Goal: Understand site structure: Understand site structure

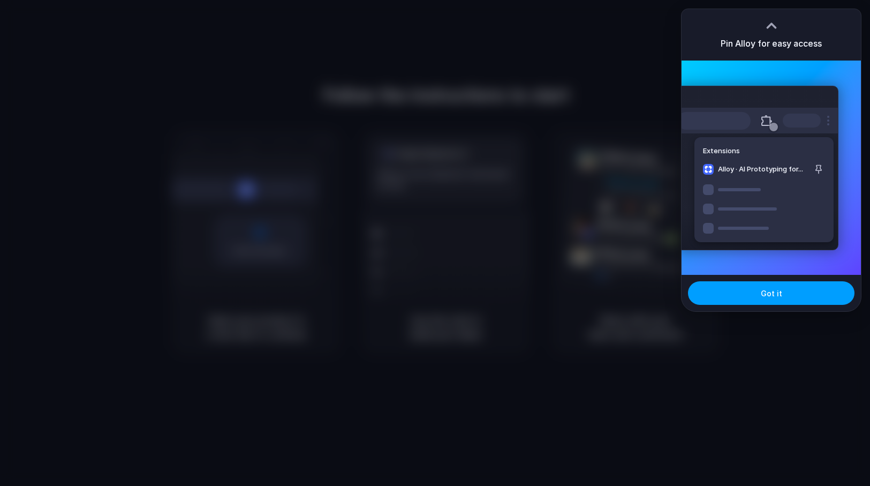
click at [817, 292] on button "Got it" at bounding box center [771, 293] width 167 height 24
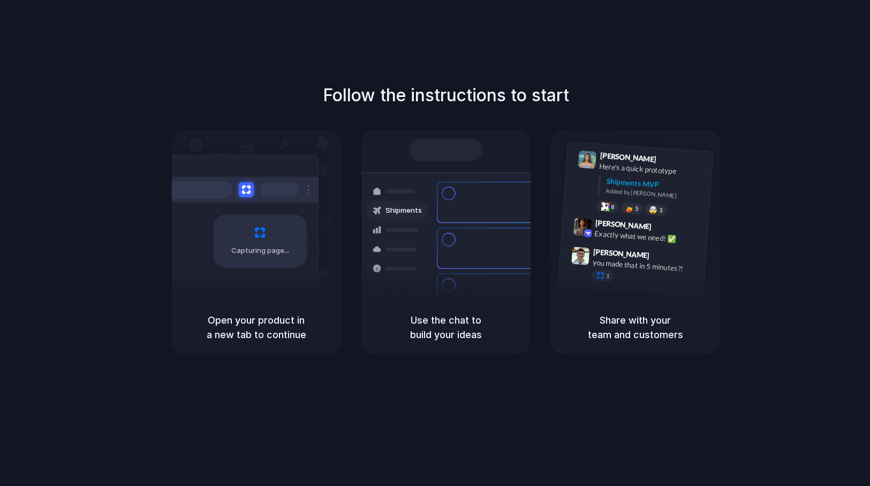
click at [464, 53] on div "Follow the instructions to start Capturing page Open your product in a new tab …" at bounding box center [445, 253] width 891 height 507
